Goal: Download file/media

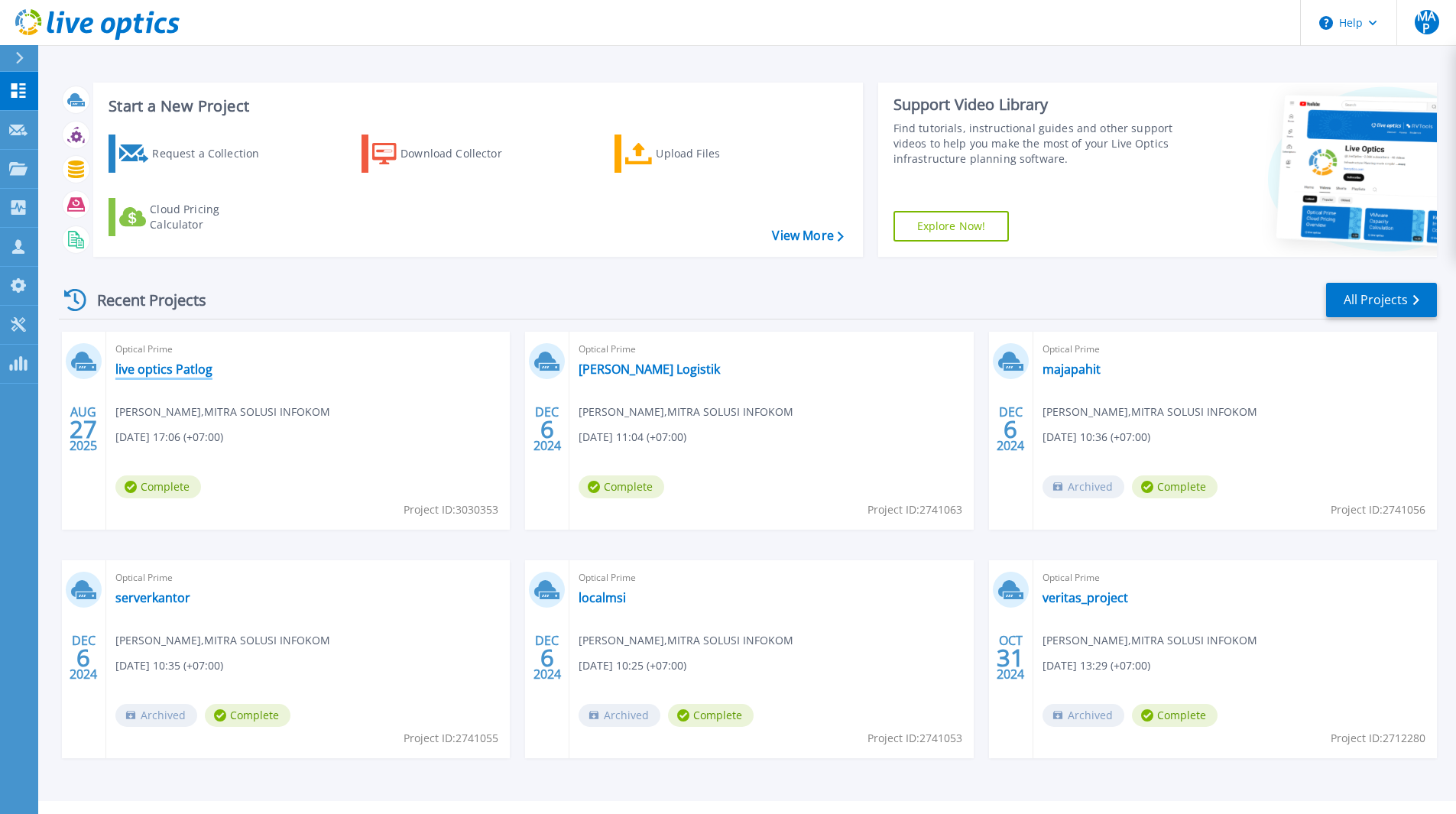
click at [193, 366] on link "live optics Patlog" at bounding box center [164, 369] width 97 height 15
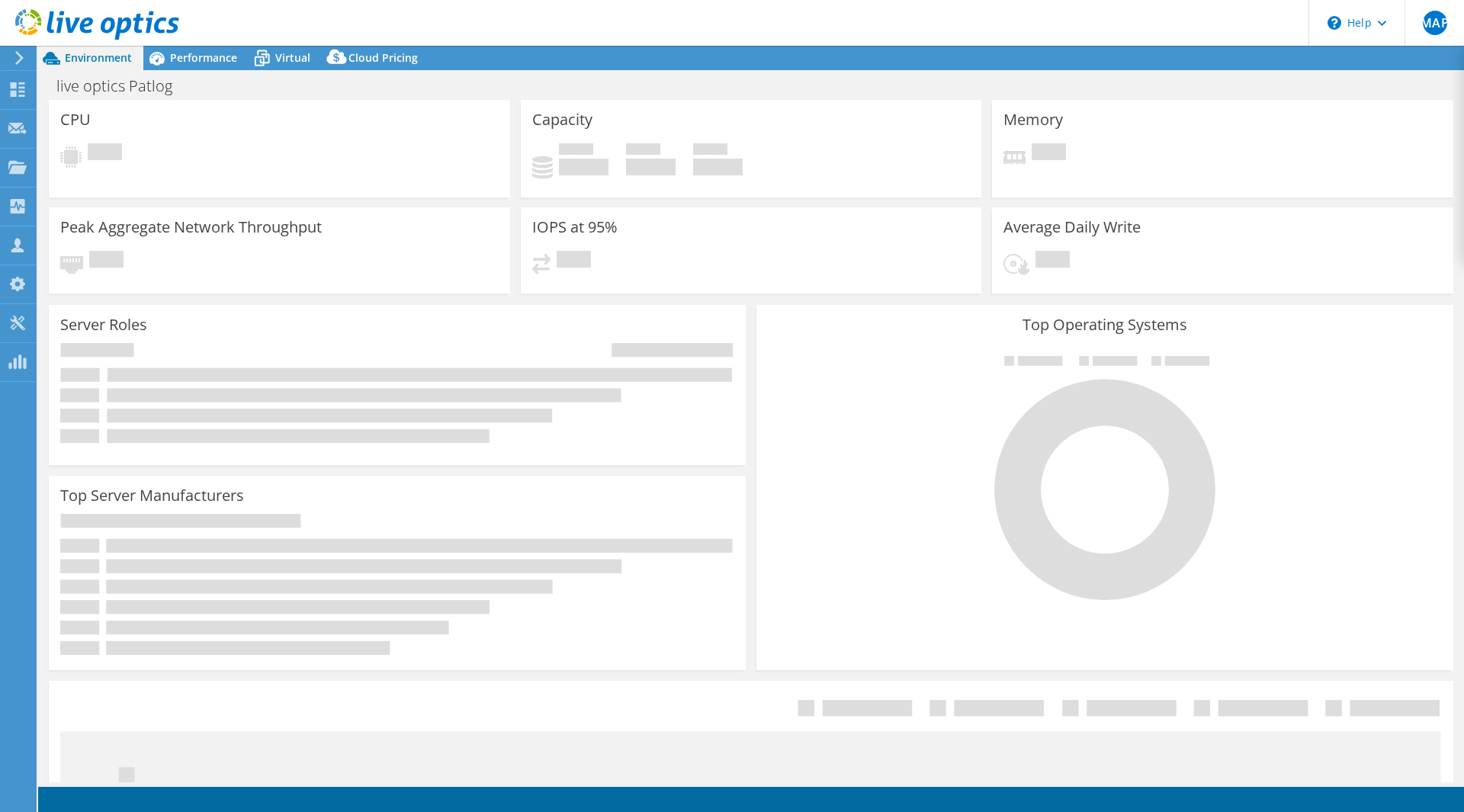
select select "USD"
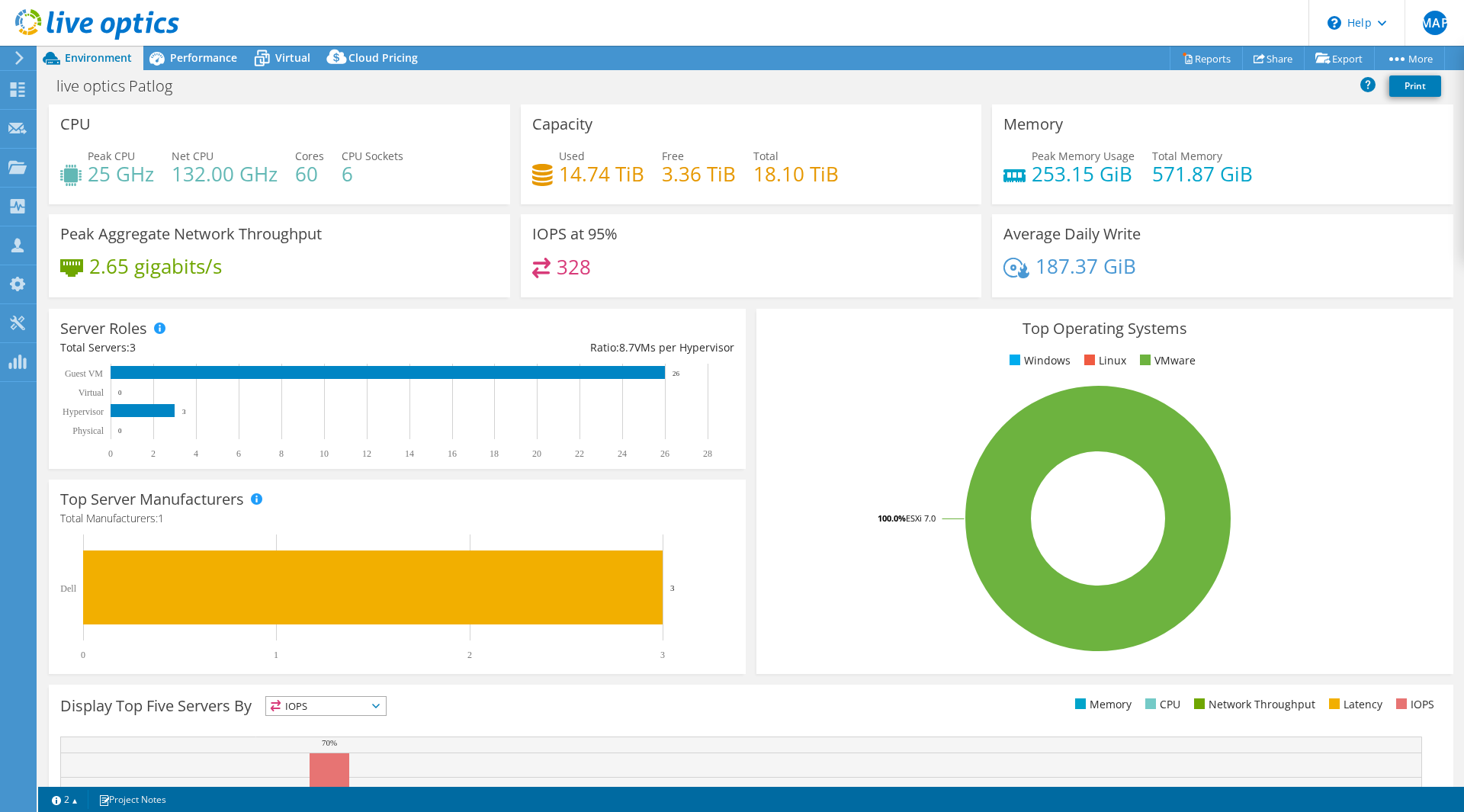
click at [1061, 18] on header "MAP Channel Partner [PERSON_NAME] [PERSON_NAME][EMAIL_ADDRESS][DOMAIN_NAME] MIT…" at bounding box center [732, 23] width 1464 height 45
click at [1202, 59] on link "Reports" at bounding box center [1206, 58] width 73 height 24
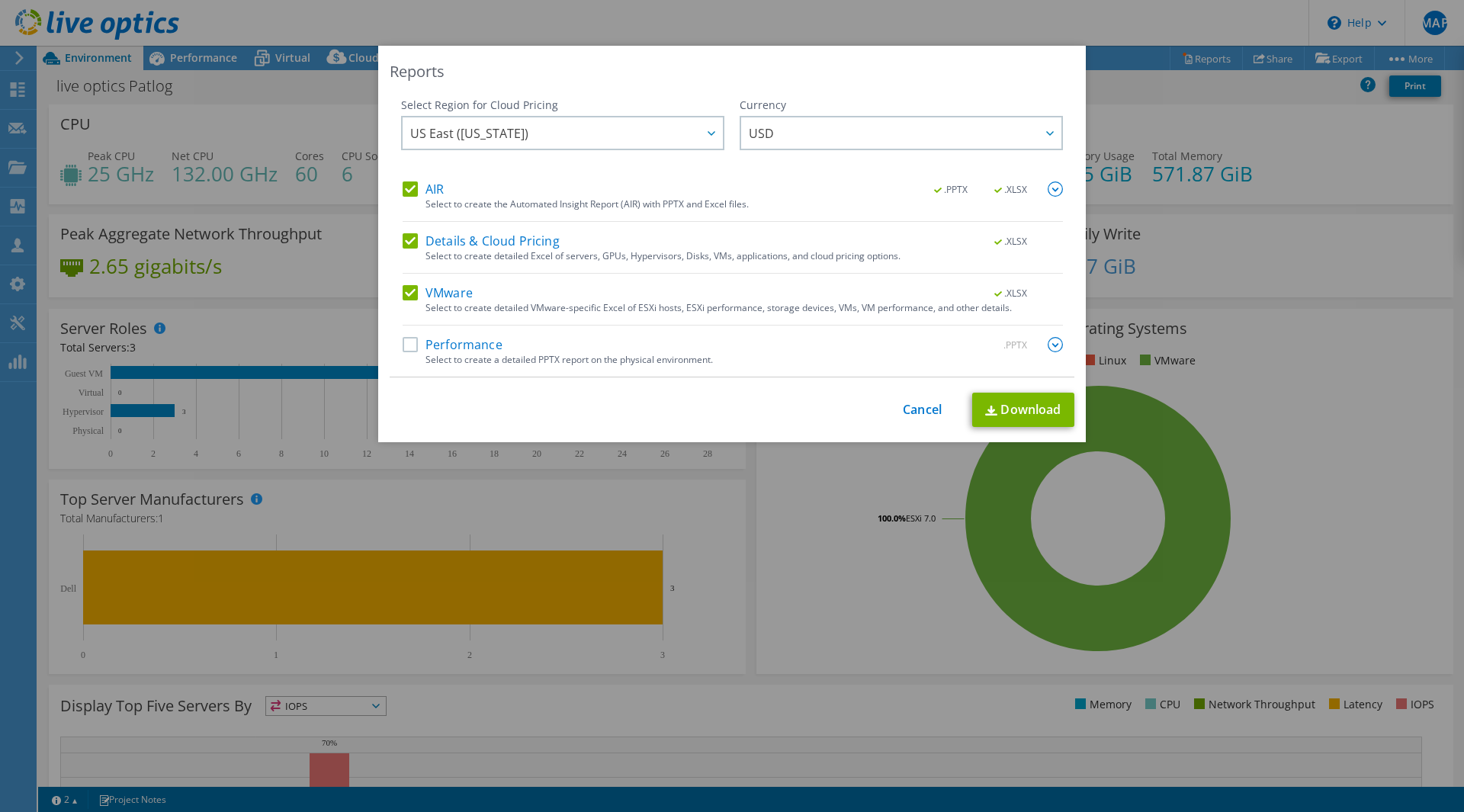
click at [404, 343] on label "Performance" at bounding box center [453, 344] width 100 height 15
click at [0, 0] on input "Performance" at bounding box center [0, 0] width 0 height 0
click at [411, 183] on label "AIR" at bounding box center [423, 188] width 41 height 15
click at [0, 0] on input "AIR" at bounding box center [0, 0] width 0 height 0
click at [407, 249] on div "Details & Cloud Pricing .XLSX" at bounding box center [733, 242] width 661 height 18
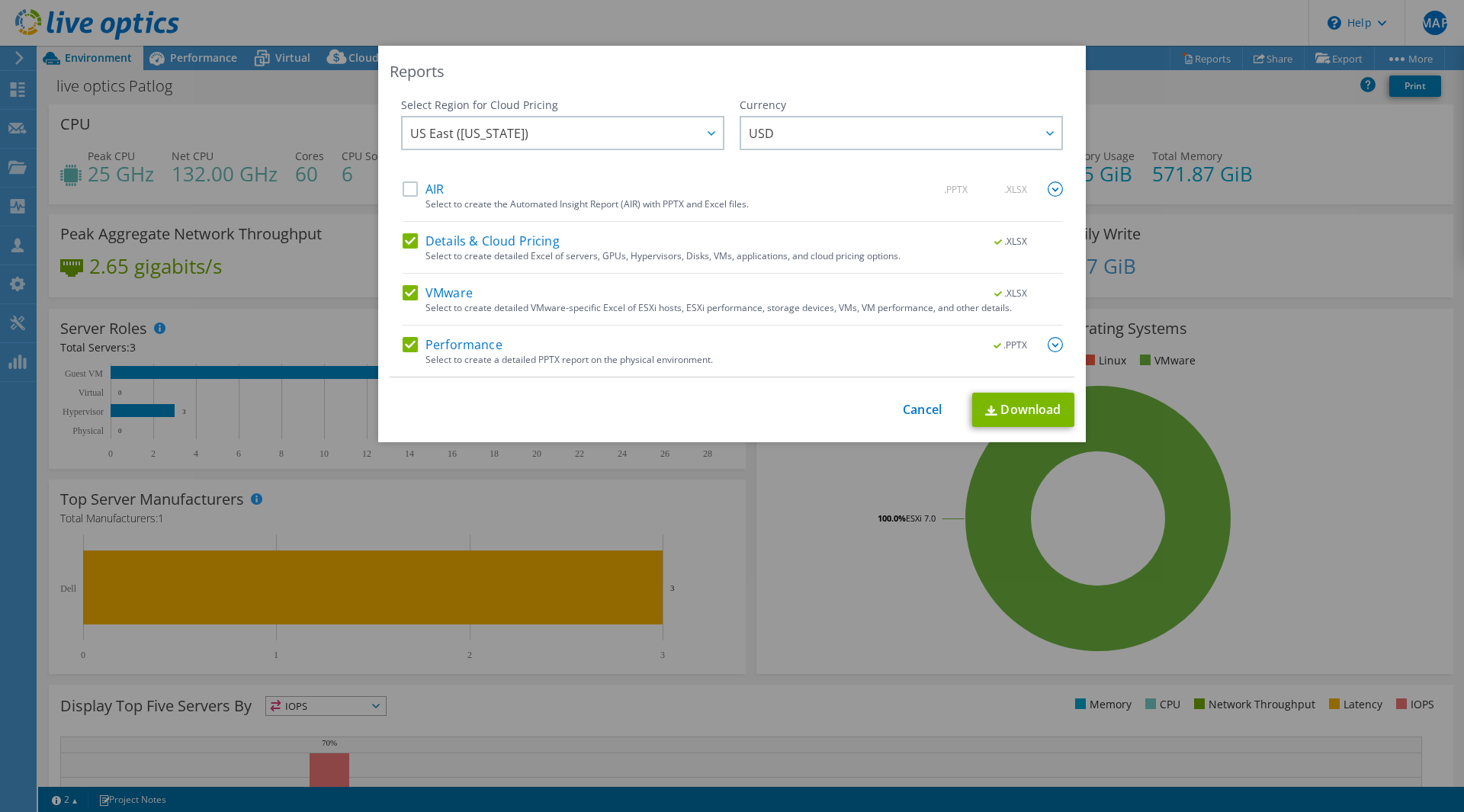
click at [407, 233] on label "Details & Cloud Pricing" at bounding box center [481, 240] width 157 height 15
click at [0, 0] on input "Details & Cloud Pricing" at bounding box center [0, 0] width 0 height 0
click at [1004, 403] on link "Download" at bounding box center [1024, 409] width 102 height 34
